Goal: Find specific page/section: Find specific page/section

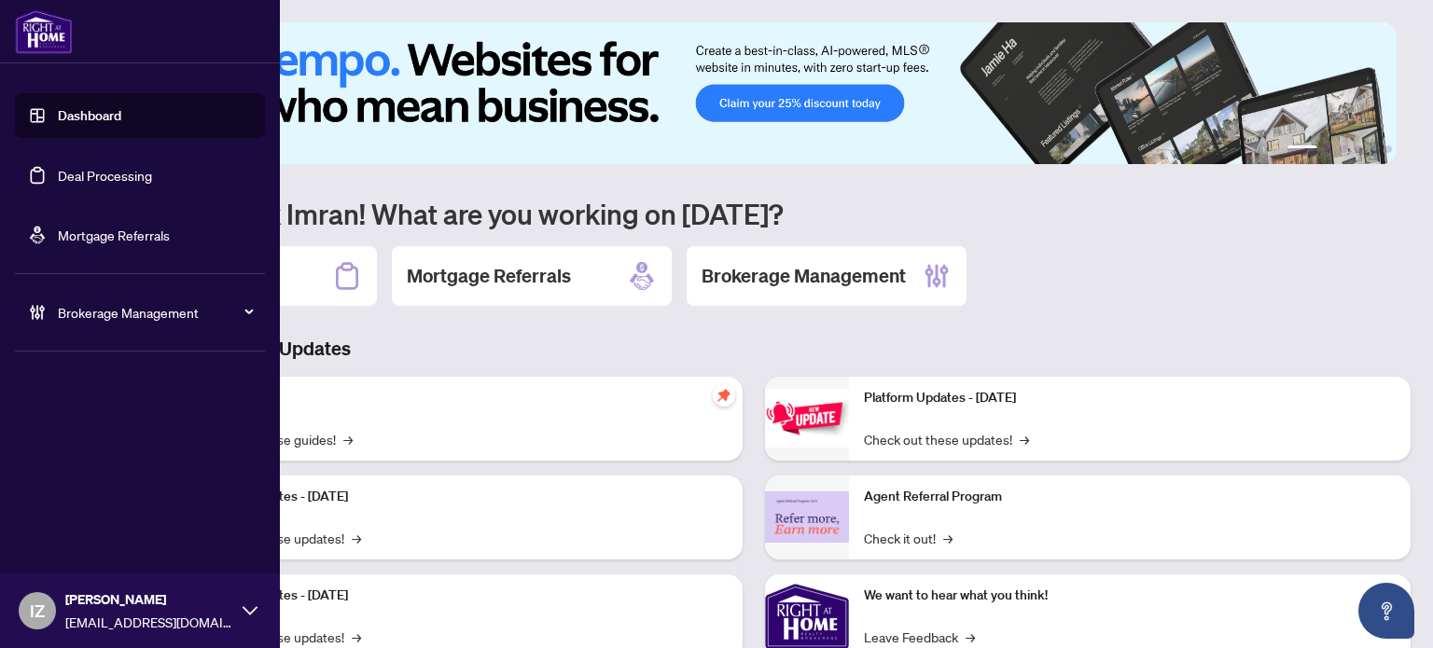
click at [58, 179] on link "Deal Processing" at bounding box center [105, 175] width 94 height 17
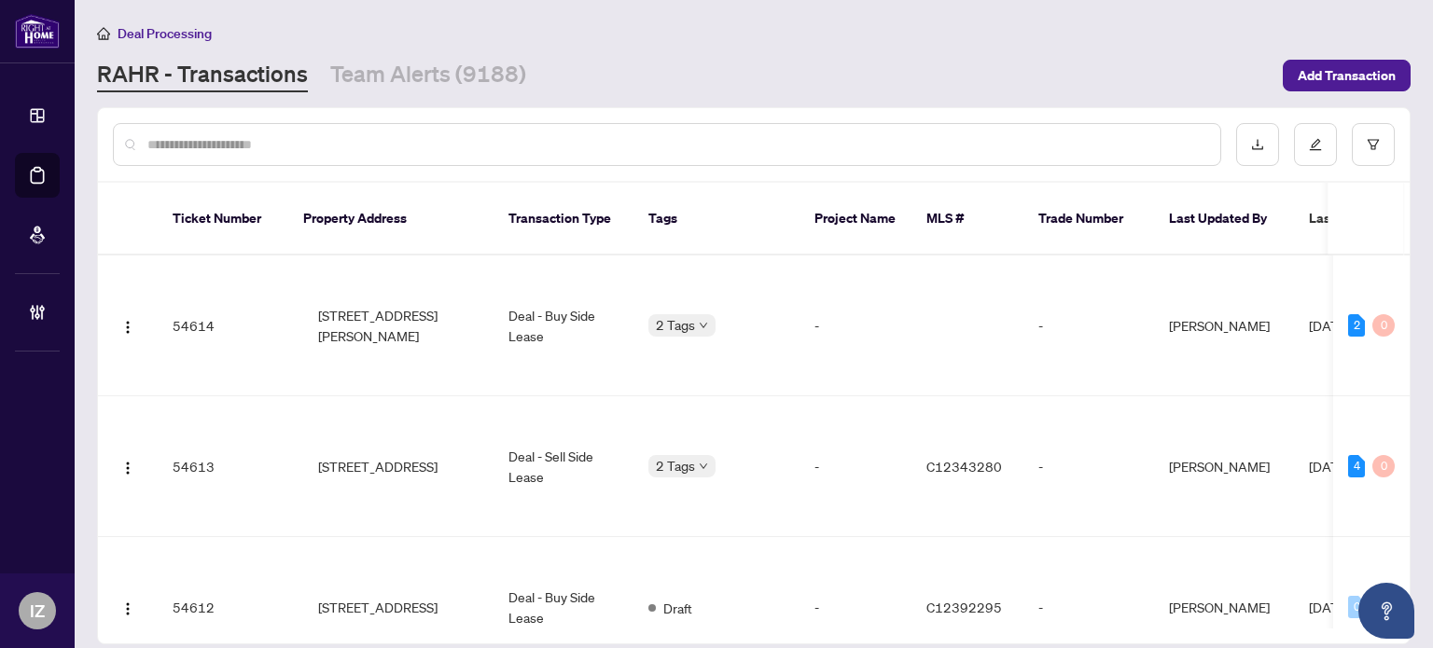
click at [552, 151] on input "text" at bounding box center [676, 144] width 1058 height 21
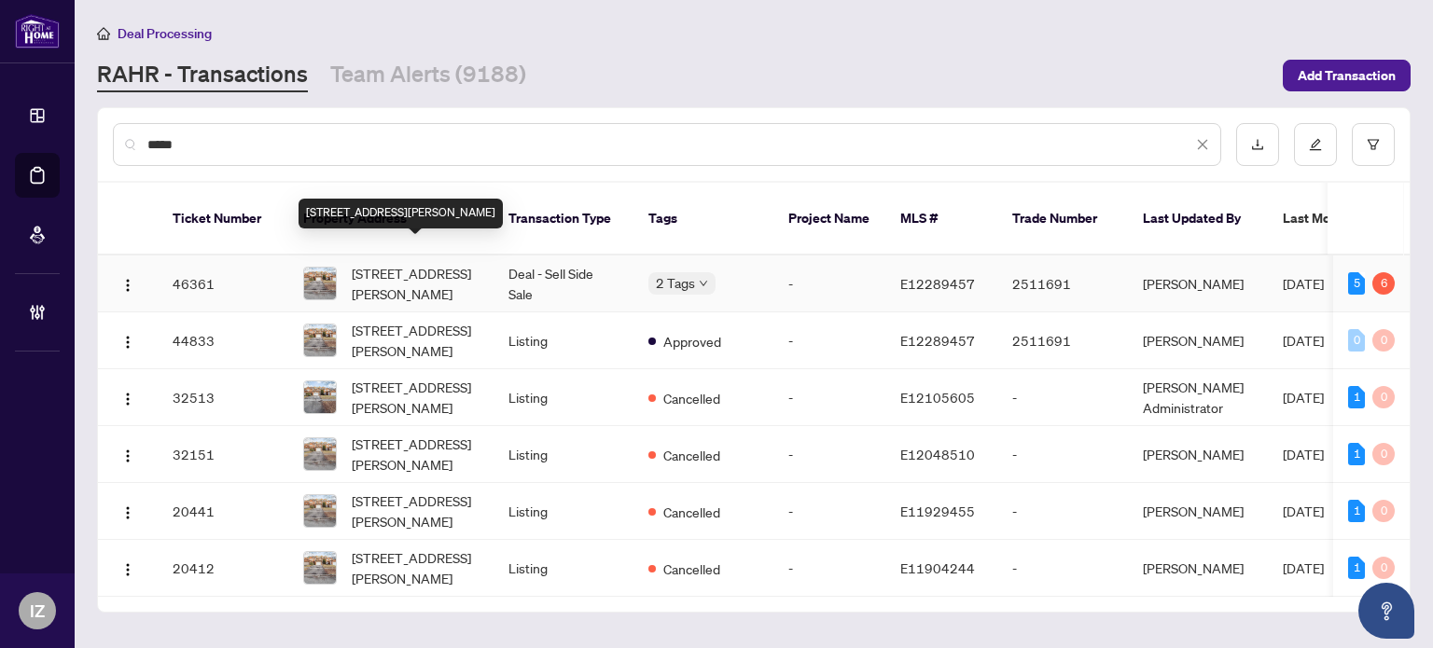
type input "*****"
click at [424, 267] on span "[STREET_ADDRESS][PERSON_NAME]" at bounding box center [415, 283] width 127 height 41
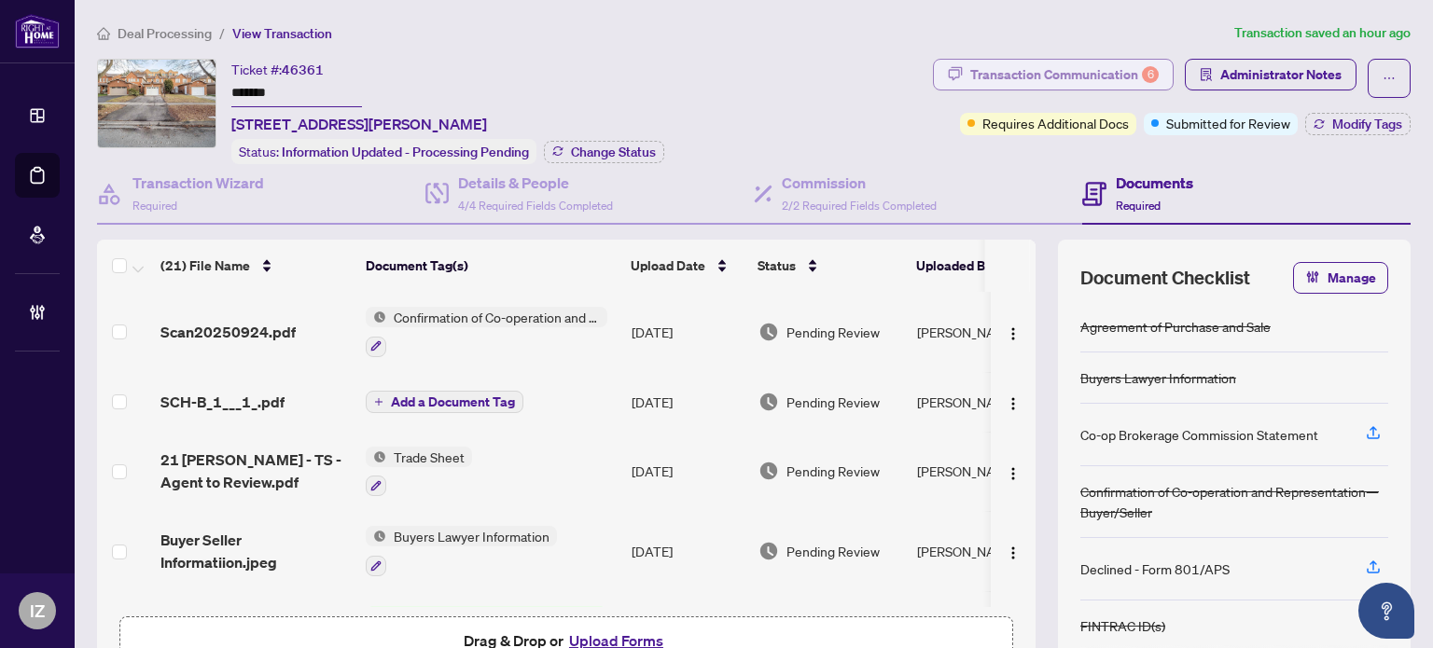
click at [1142, 73] on div "6" at bounding box center [1150, 74] width 17 height 17
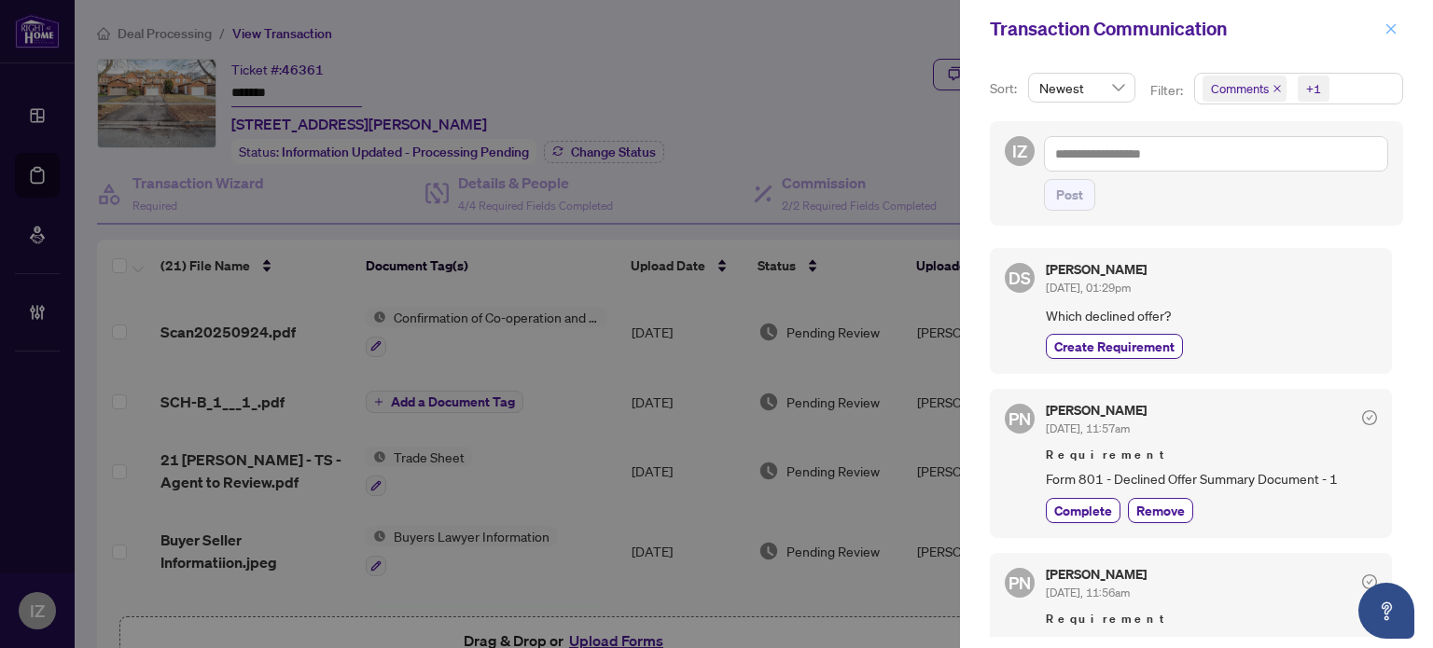
click at [1394, 31] on icon "close" at bounding box center [1390, 28] width 13 height 13
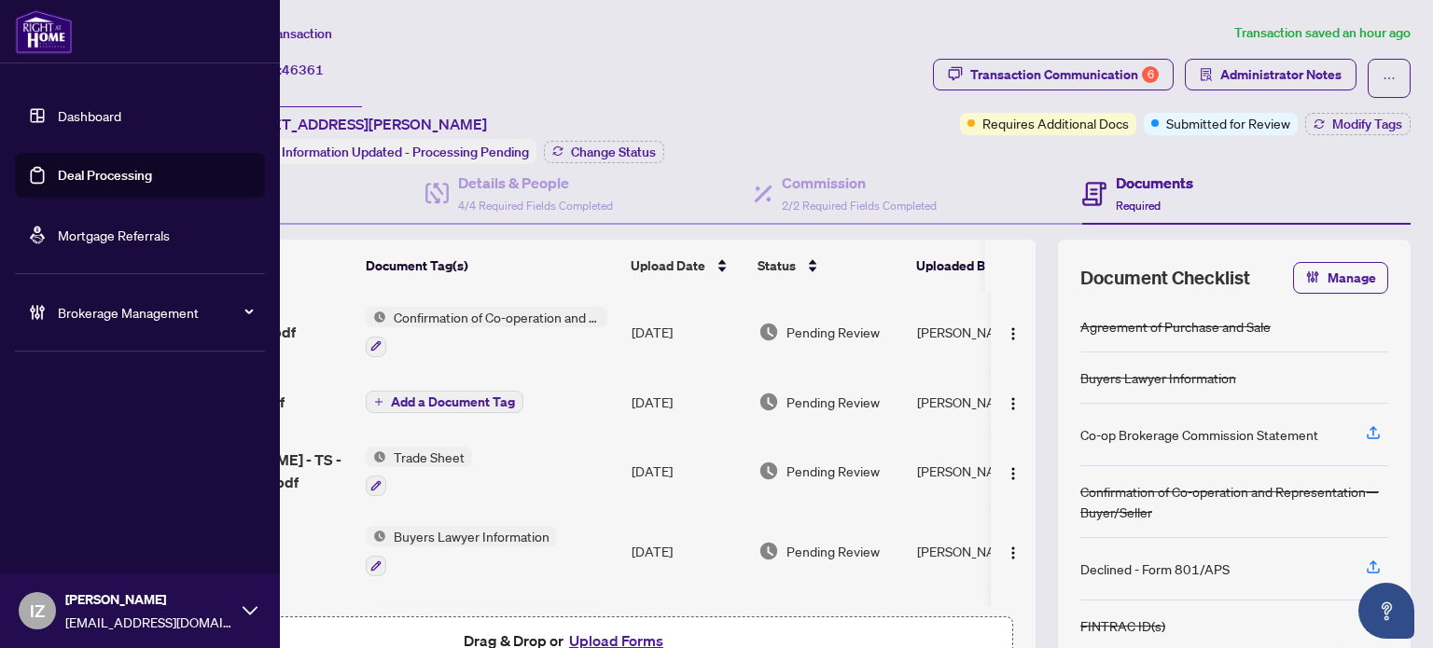
click at [58, 182] on link "Deal Processing" at bounding box center [105, 175] width 94 height 17
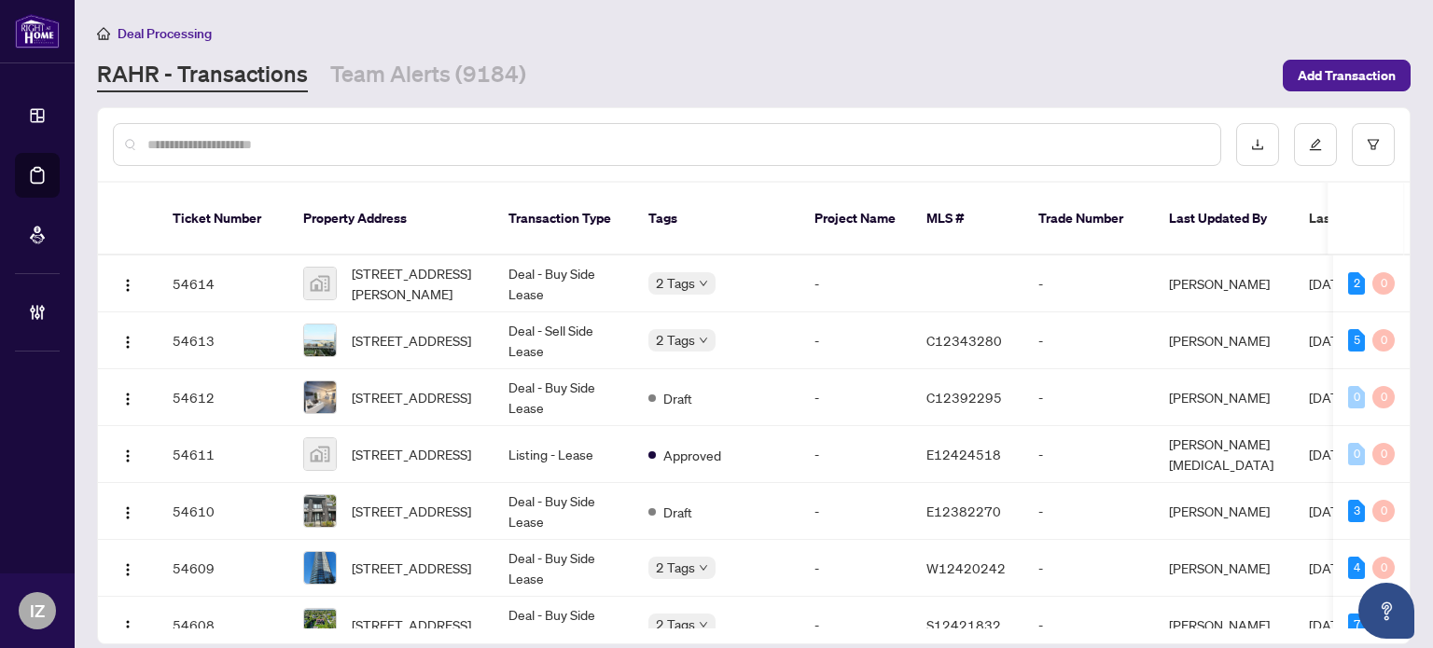
click at [942, 146] on input "text" at bounding box center [676, 144] width 1058 height 21
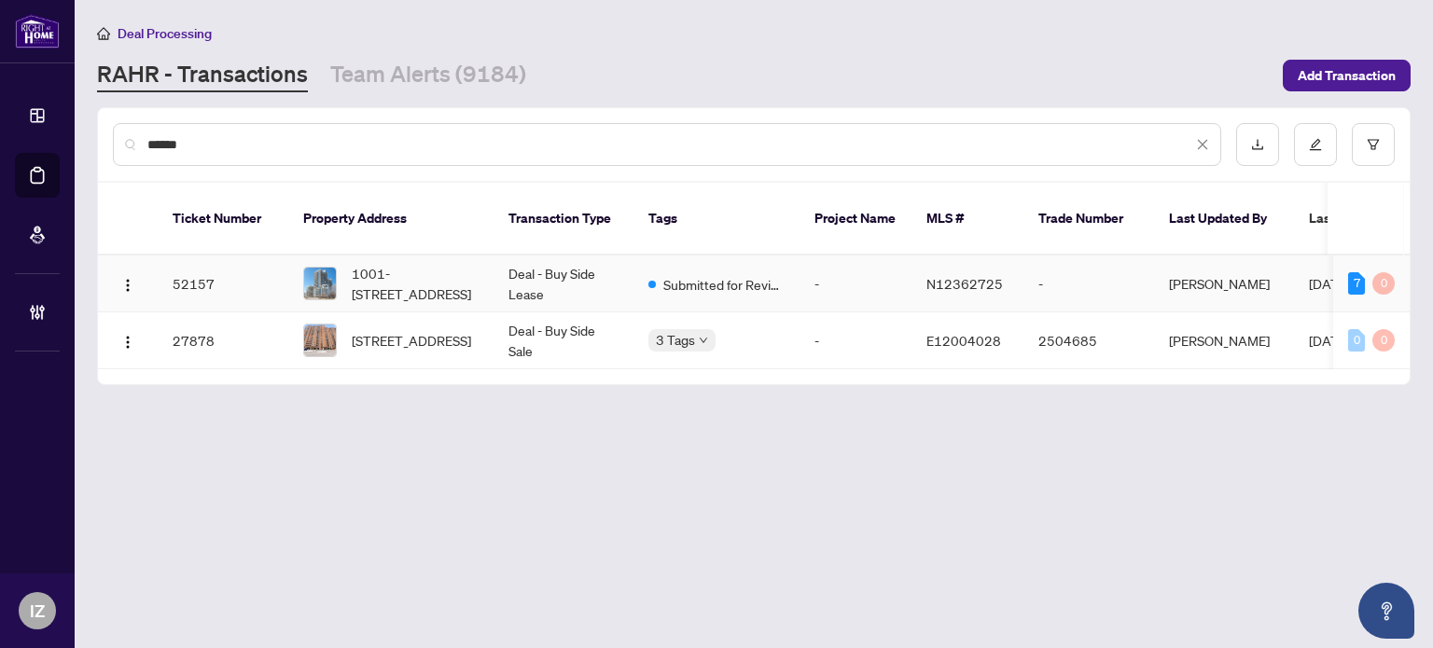
type input "******"
click at [465, 265] on span "1001-[STREET_ADDRESS]" at bounding box center [415, 283] width 127 height 41
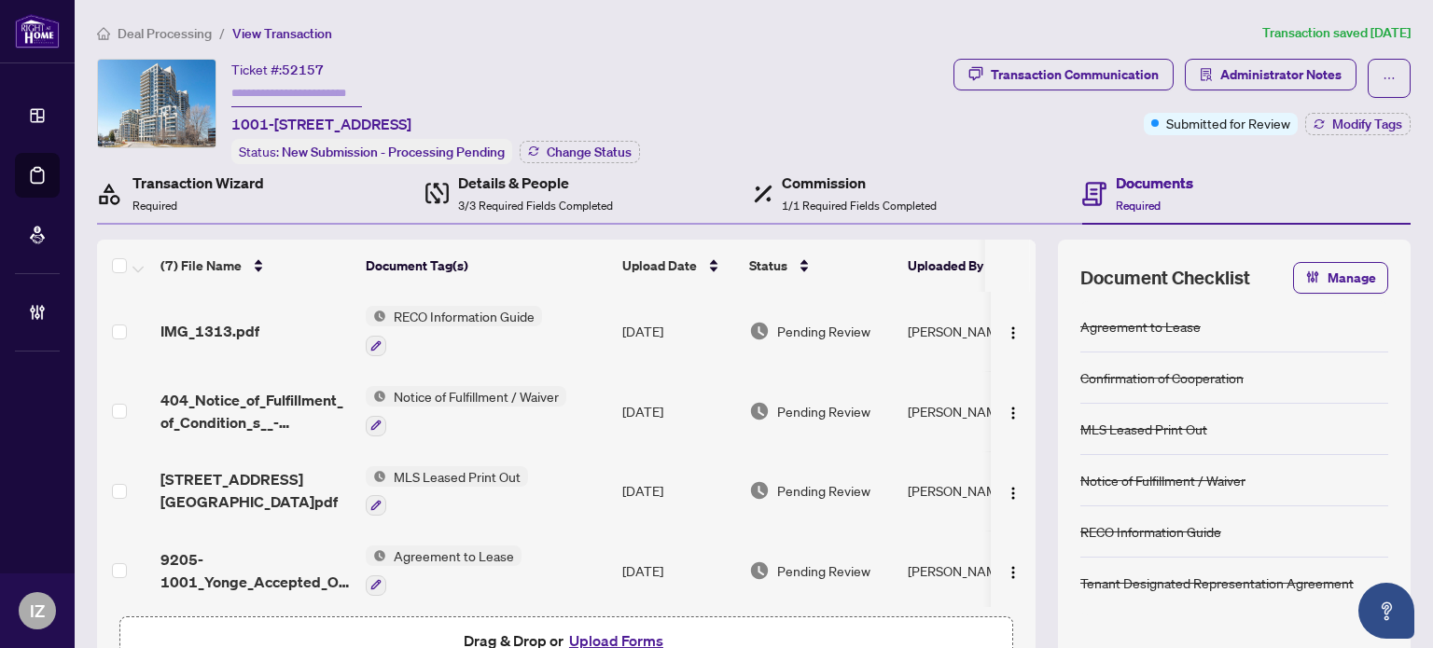
scroll to position [240, 0]
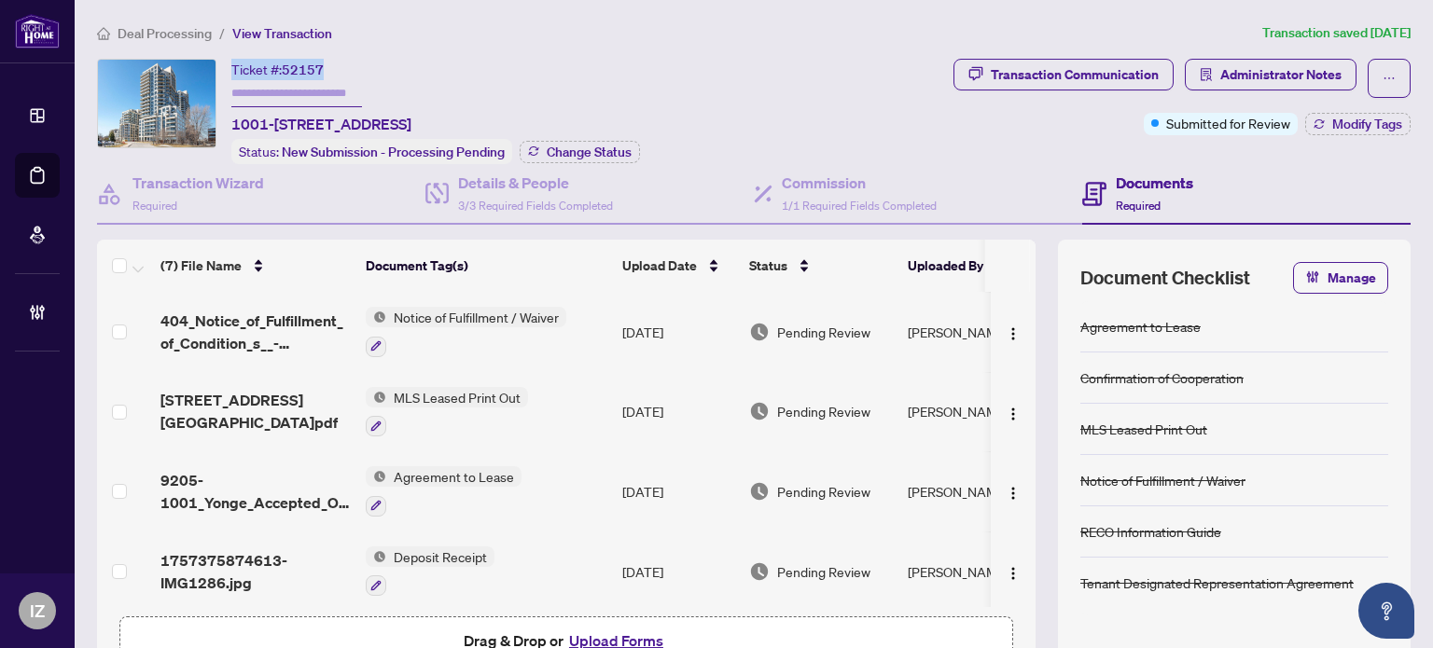
drag, startPoint x: 332, startPoint y: 62, endPoint x: 262, endPoint y: 73, distance: 70.7
click at [231, 69] on div "Ticket #: 52157 1001-[STREET_ADDRESS]" at bounding box center [321, 97] width 180 height 76
drag, startPoint x: 675, startPoint y: 126, endPoint x: 232, endPoint y: 77, distance: 445.7
click at [232, 77] on div "Ticket #: 52157 1001-[STREET_ADDRESS] Status: New Submission - Processing Pendi…" at bounding box center [521, 111] width 849 height 105
copy div "Ticket #: 52157 1001-[STREET_ADDRESS]"
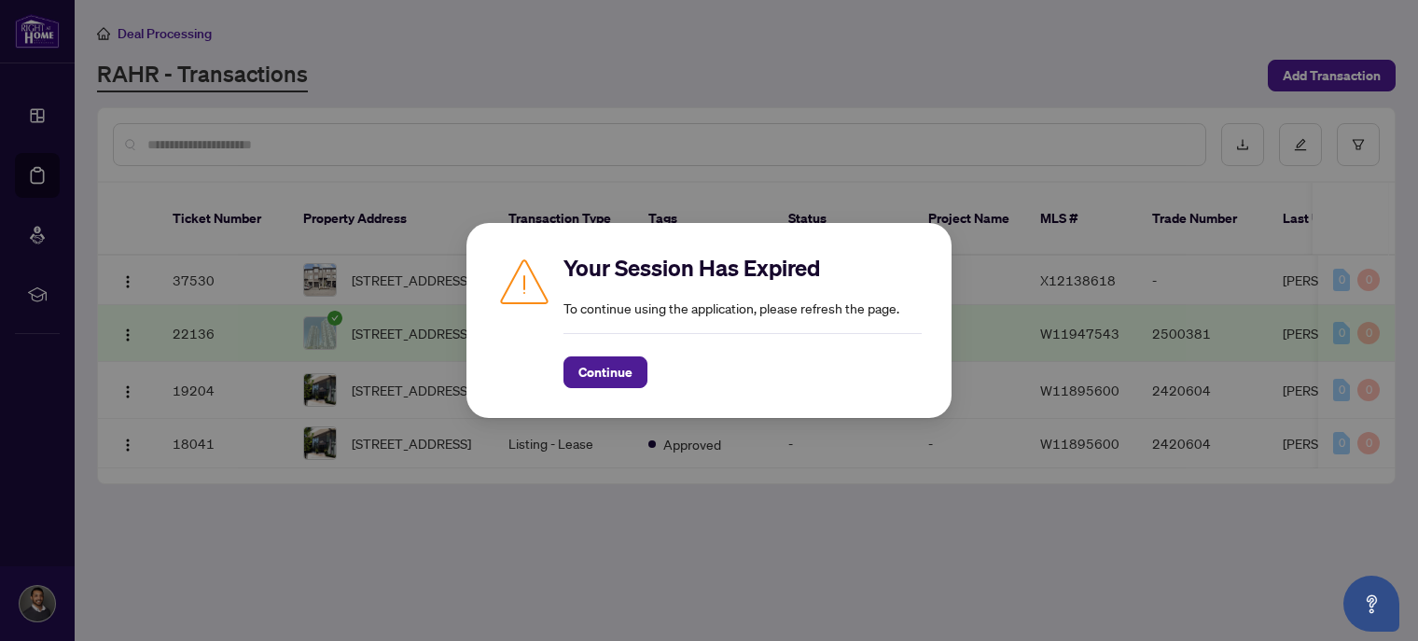
drag, startPoint x: 616, startPoint y: 375, endPoint x: 500, endPoint y: 351, distance: 118.2
click at [610, 376] on span "Continue" at bounding box center [605, 372] width 54 height 30
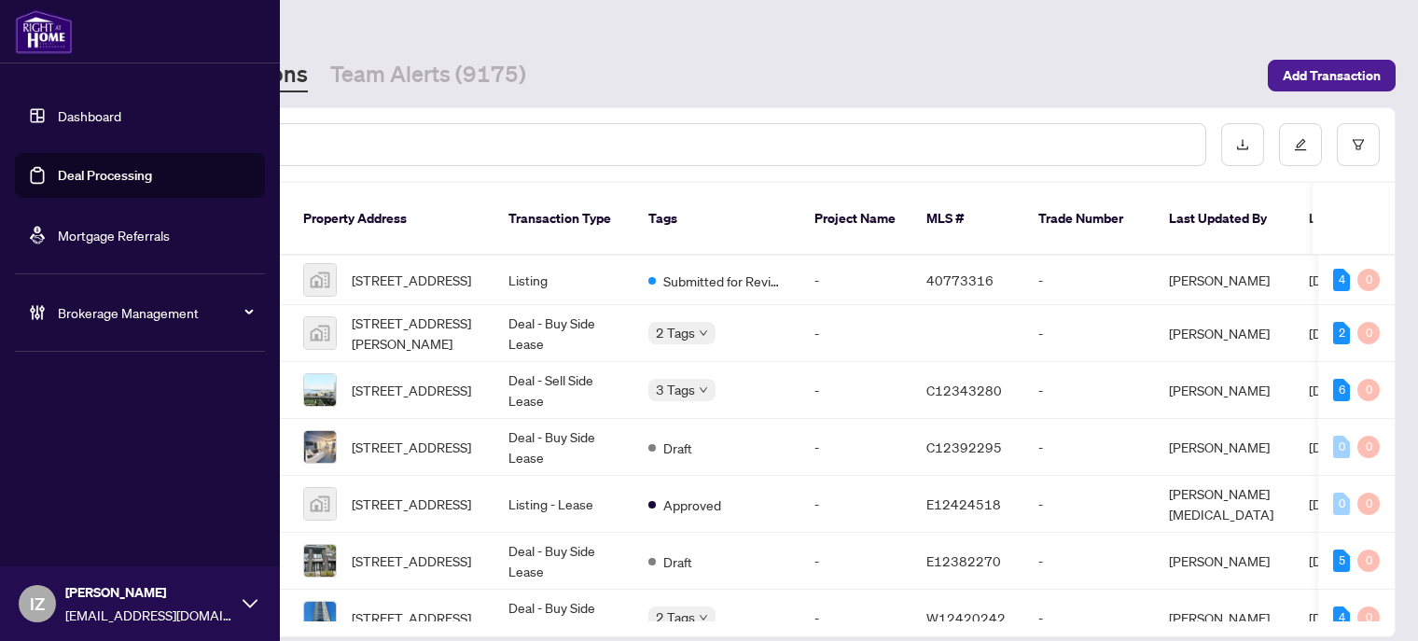
click at [70, 139] on ul "Dashboard Deal Processing Mortgage Referrals" at bounding box center [140, 175] width 250 height 164
click at [75, 124] on link "Dashboard" at bounding box center [89, 115] width 63 height 17
